Goal: Check status: Check status

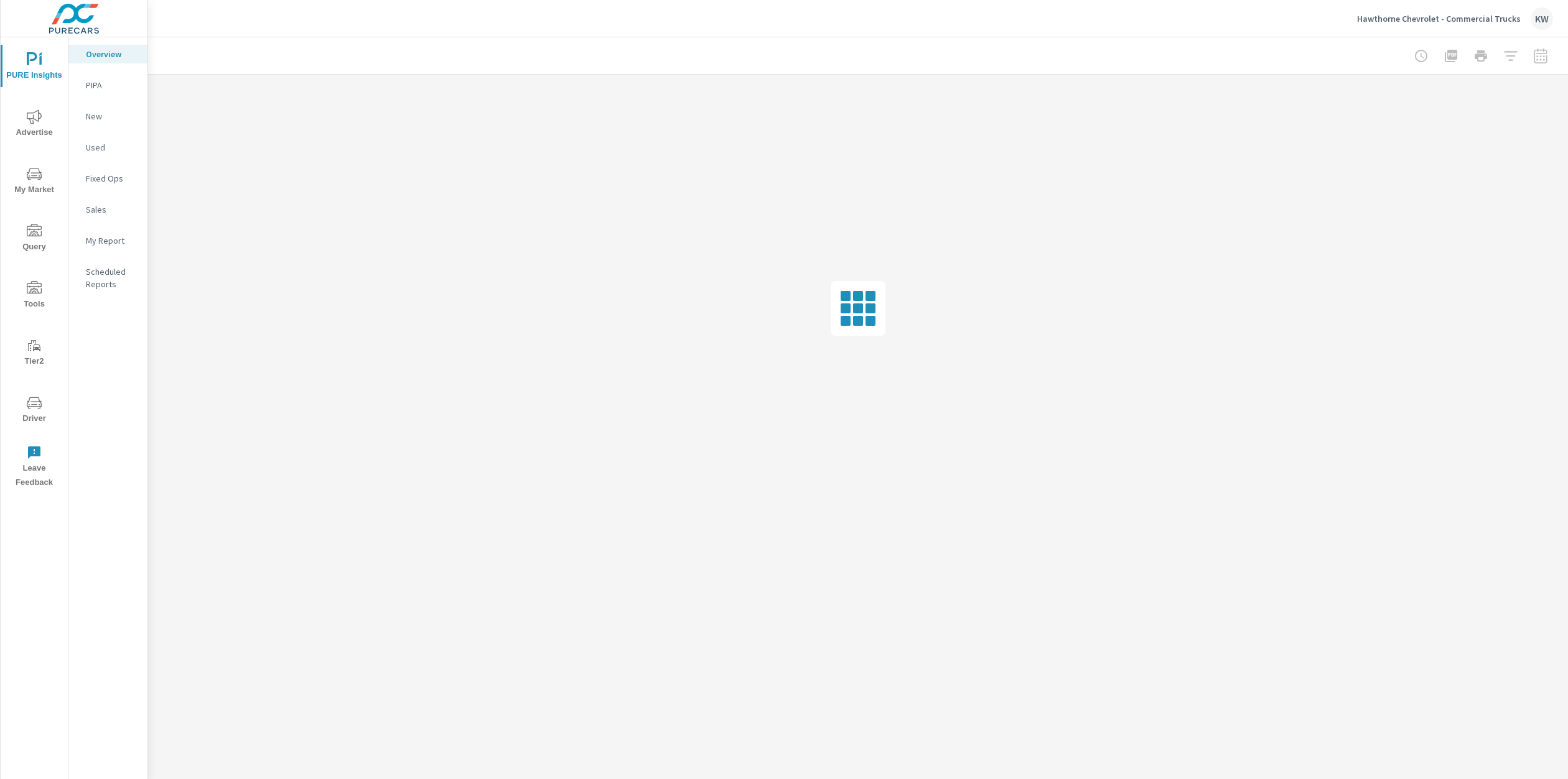
click at [42, 412] on span "Driver" at bounding box center [34, 411] width 59 height 31
click at [39, 468] on span "Driver" at bounding box center [34, 468] width 59 height 31
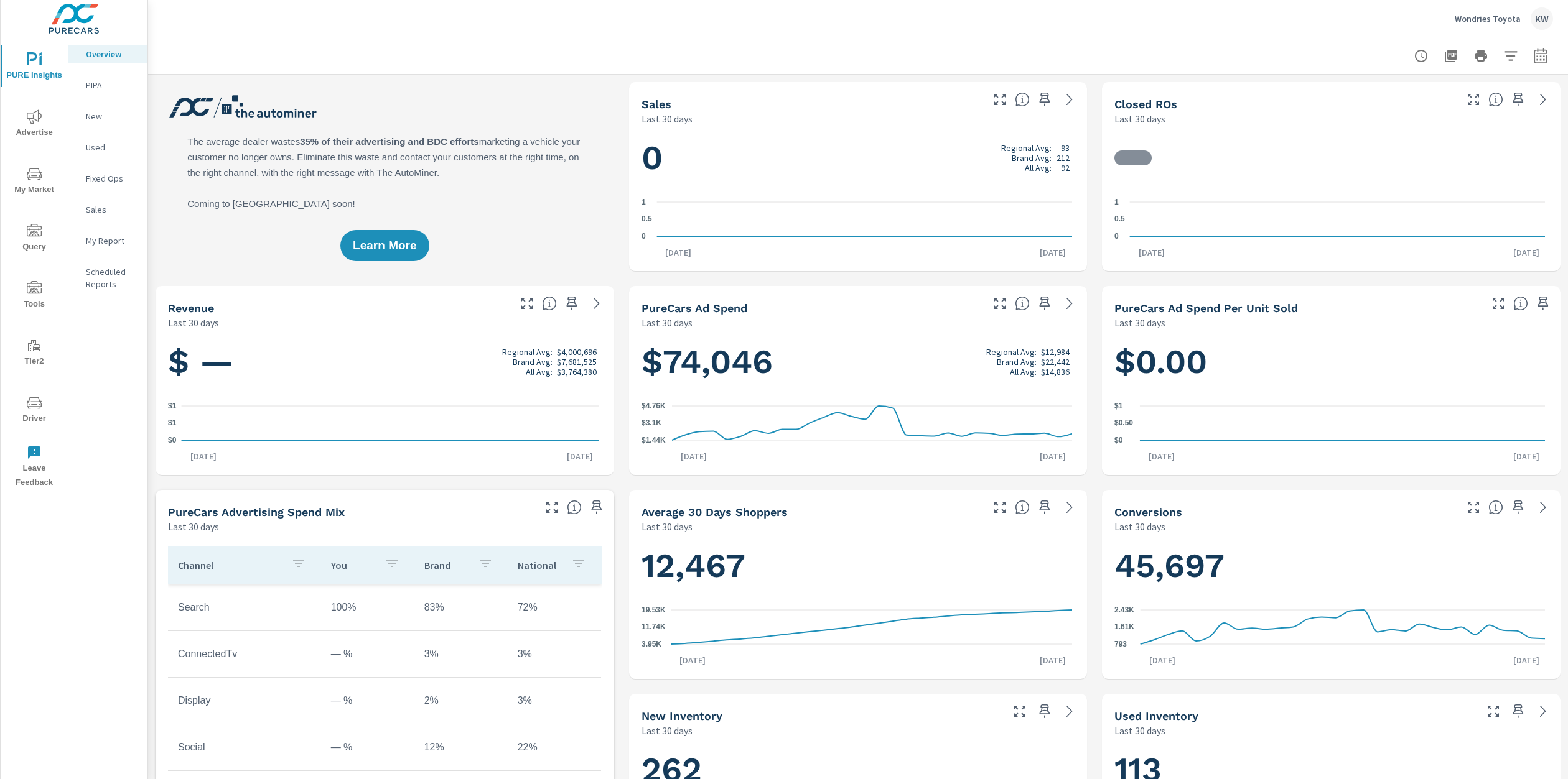
click at [32, 426] on button "Driver" at bounding box center [34, 409] width 68 height 42
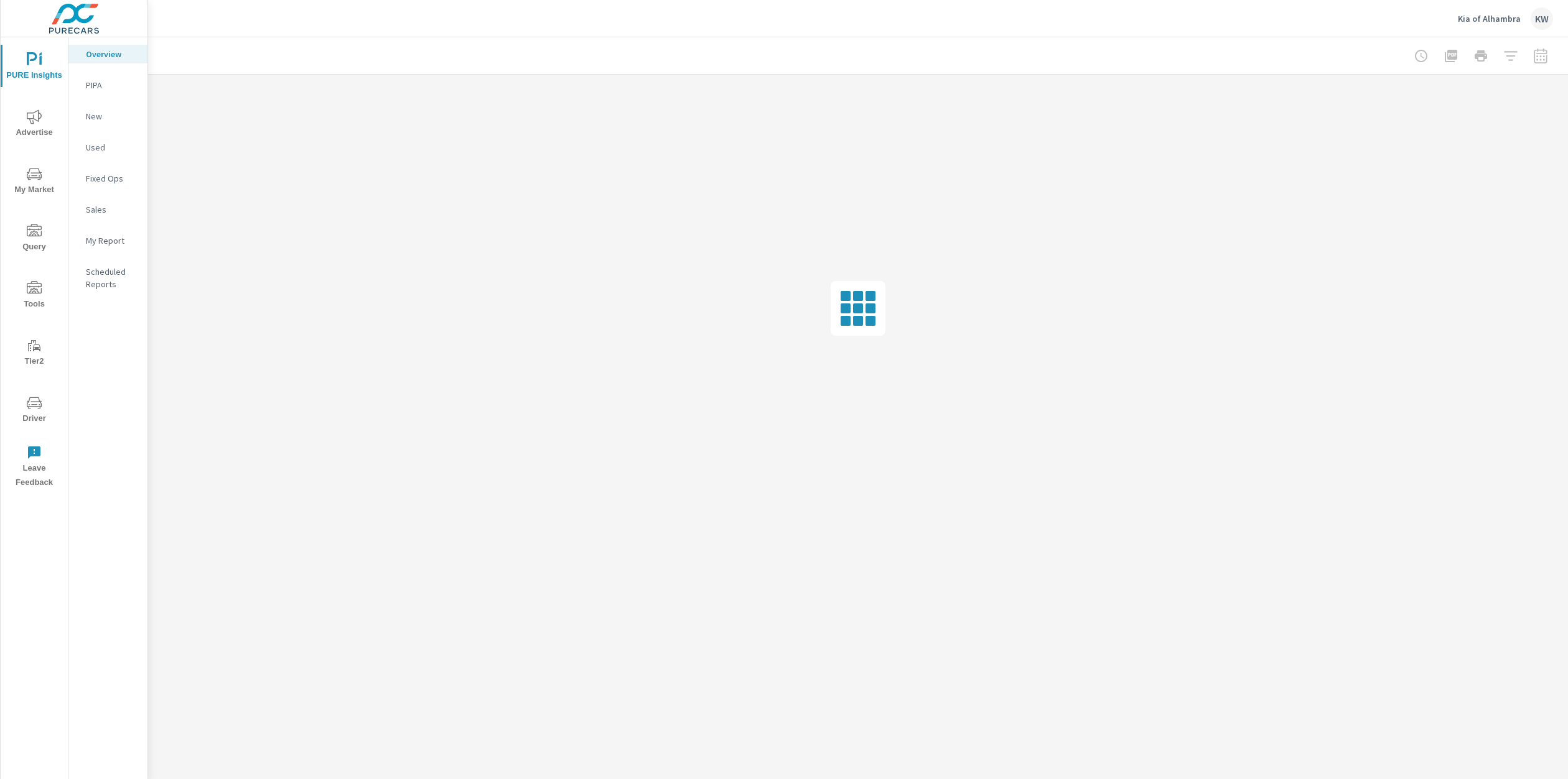
click at [39, 414] on span "Driver" at bounding box center [34, 411] width 59 height 31
